Goal: Task Accomplishment & Management: Manage account settings

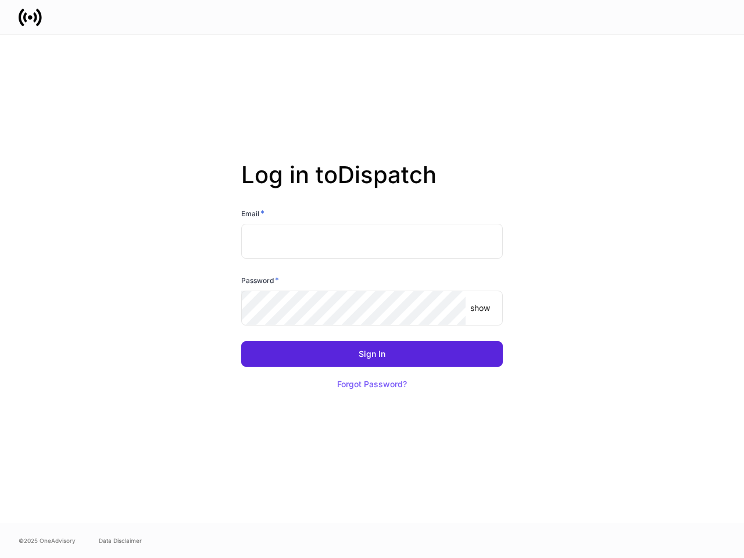
click at [372, 279] on div "Password *" at bounding box center [372, 282] width 262 height 16
click at [372, 241] on input "text" at bounding box center [372, 241] width 262 height 35
click at [480, 308] on p "show" at bounding box center [480, 308] width 20 height 12
click at [372, 354] on div "Sign In" at bounding box center [372, 354] width 27 height 8
click at [372, 384] on button "Forgot Password?" at bounding box center [372, 385] width 99 height 26
